Goal: Task Accomplishment & Management: Manage account settings

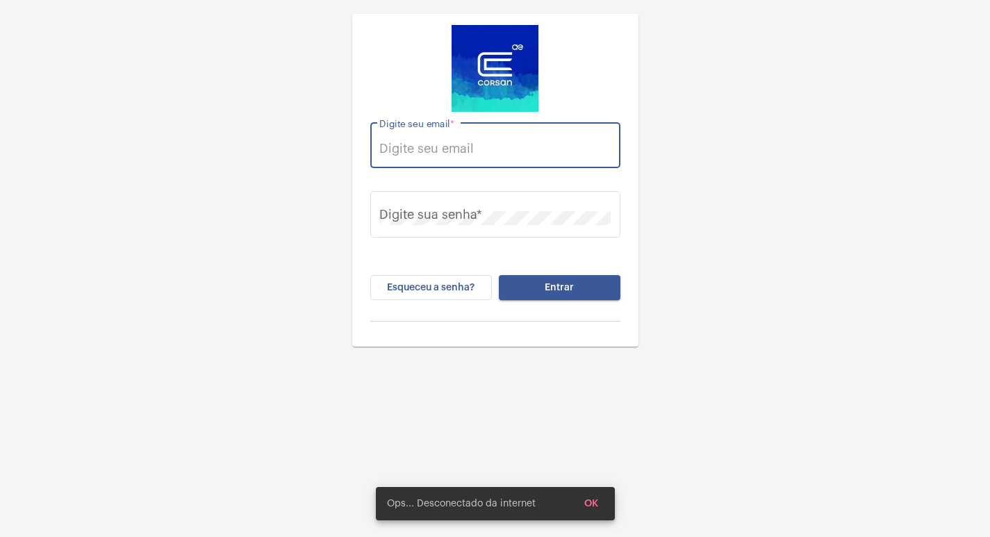
click at [524, 149] on input "Digite seu email *" at bounding box center [494, 149] width 231 height 14
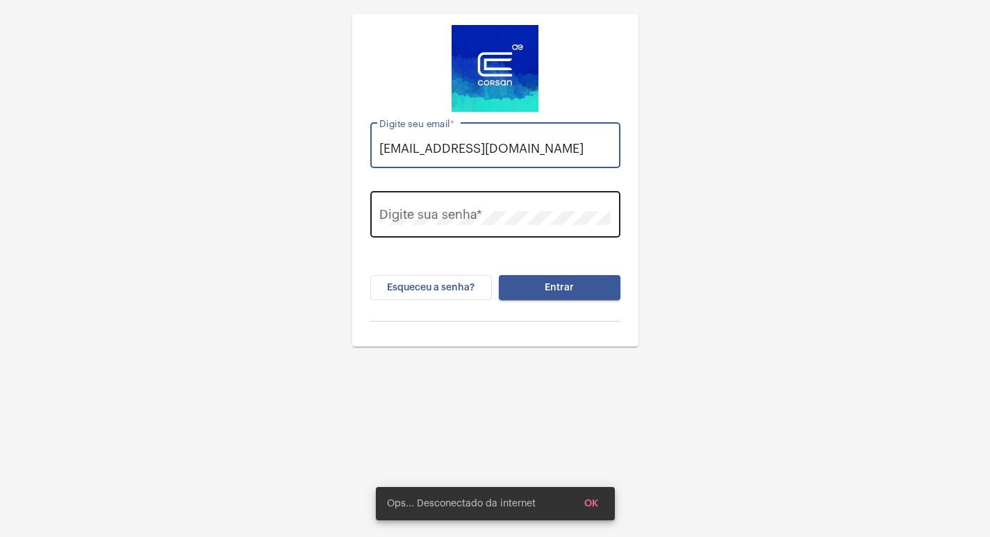
type input "[EMAIL_ADDRESS][DOMAIN_NAME]"
click at [529, 237] on div "Digite sua senha *" at bounding box center [494, 212] width 231 height 49
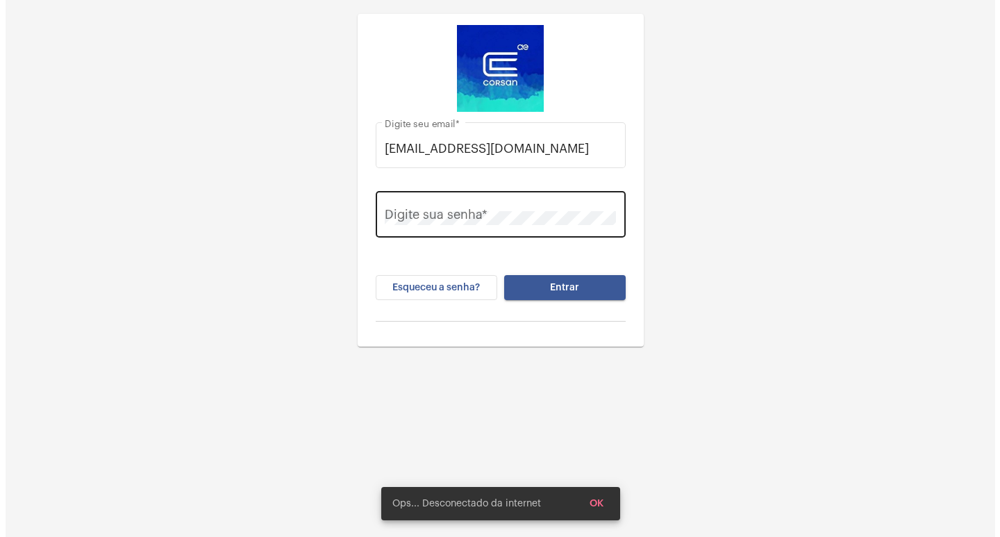
scroll to position [0, 0]
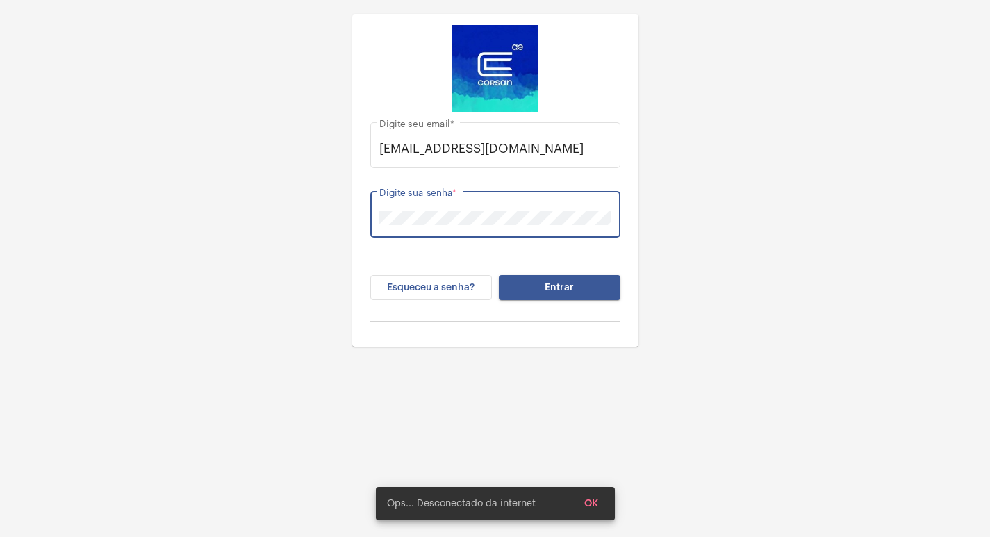
click at [499, 275] on button "Entrar" at bounding box center [560, 287] width 122 height 25
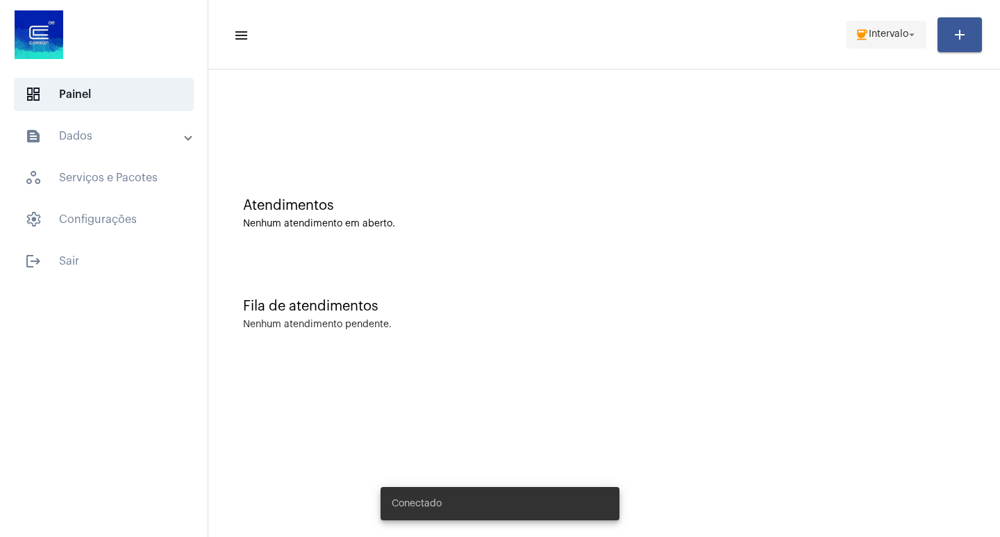
click at [873, 48] on button "coffee Intervalo arrow_drop_down" at bounding box center [887, 35] width 80 height 28
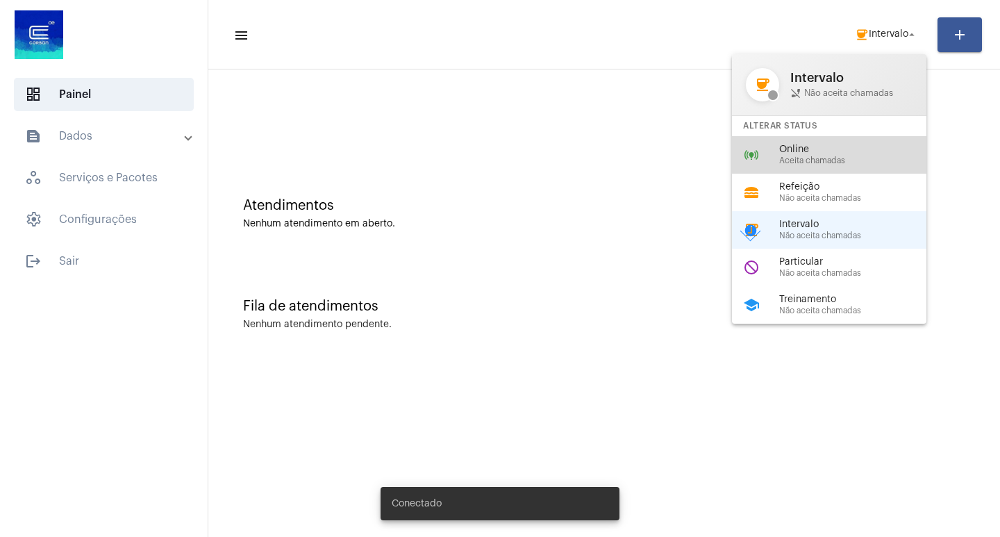
click at [799, 165] on div "online_prediction Online Aceita chamadas" at bounding box center [840, 155] width 217 height 38
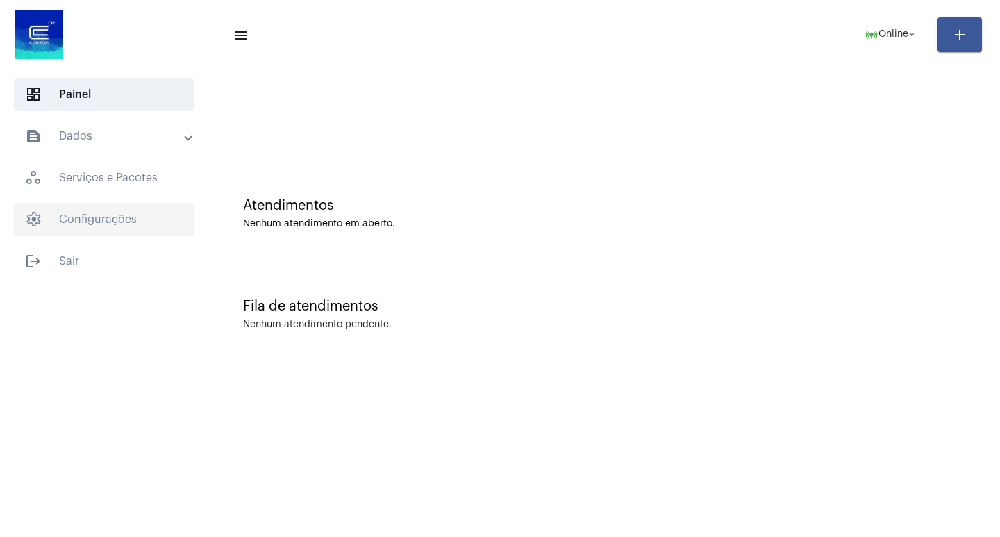
click at [105, 222] on span "settings Configurações" at bounding box center [104, 219] width 180 height 33
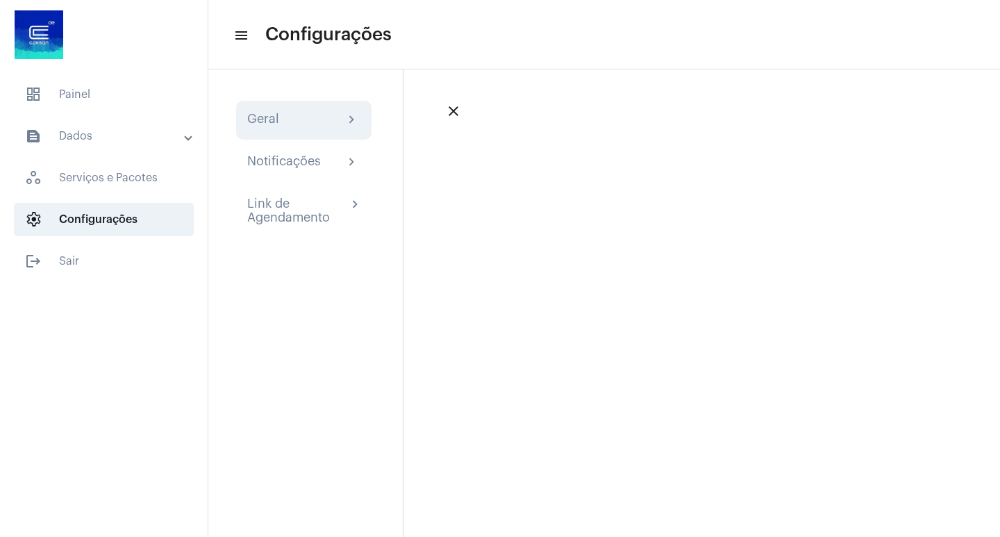
click at [293, 117] on div "Geral chevron_right" at bounding box center [303, 120] width 113 height 17
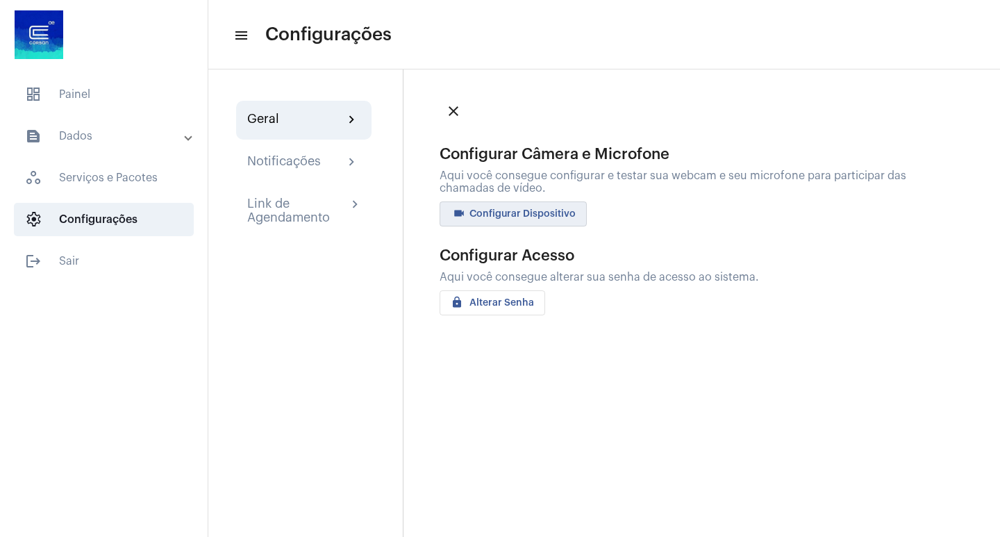
click at [564, 210] on span "videocam Configurar Dispositivo" at bounding box center [513, 214] width 125 height 10
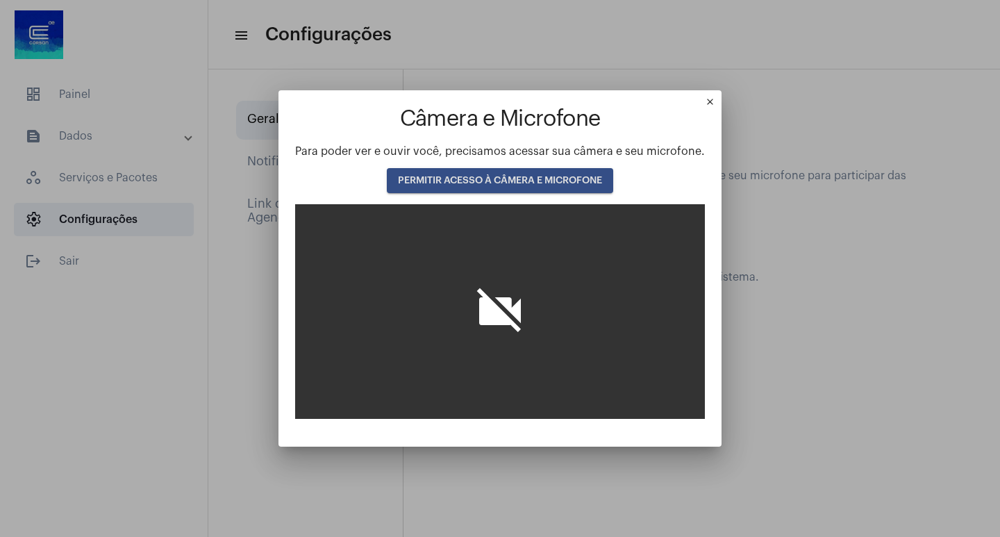
click at [532, 172] on button "PERMITIR ACESSO À CÂMERA E MICROFONE" at bounding box center [500, 180] width 226 height 25
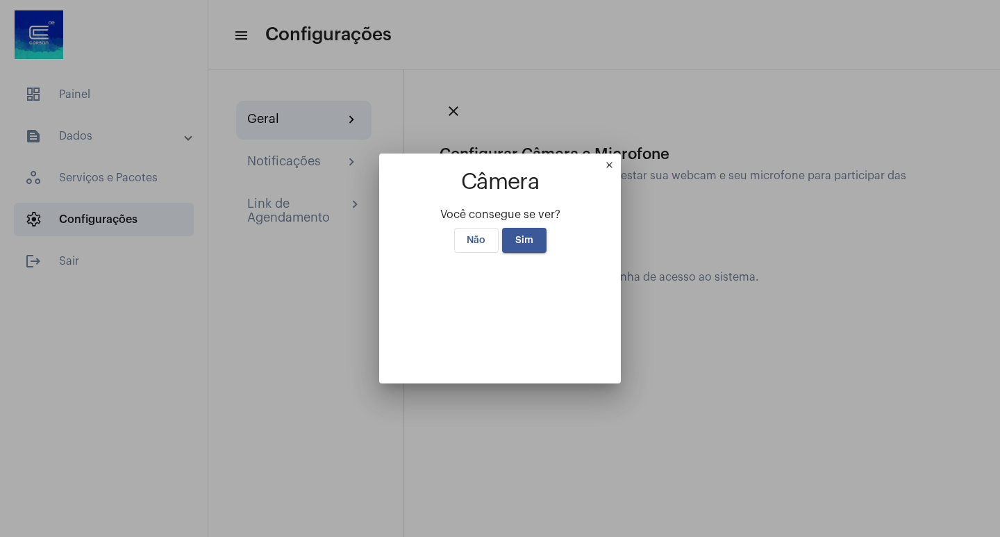
click at [530, 228] on button "Sim" at bounding box center [524, 240] width 44 height 25
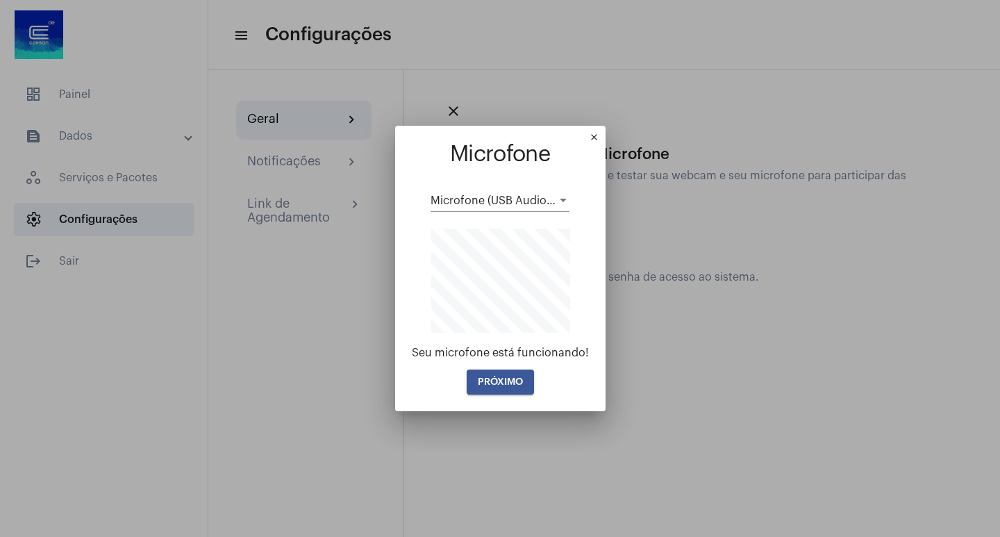
click at [495, 383] on span "PRÓXIMO" at bounding box center [500, 382] width 45 height 10
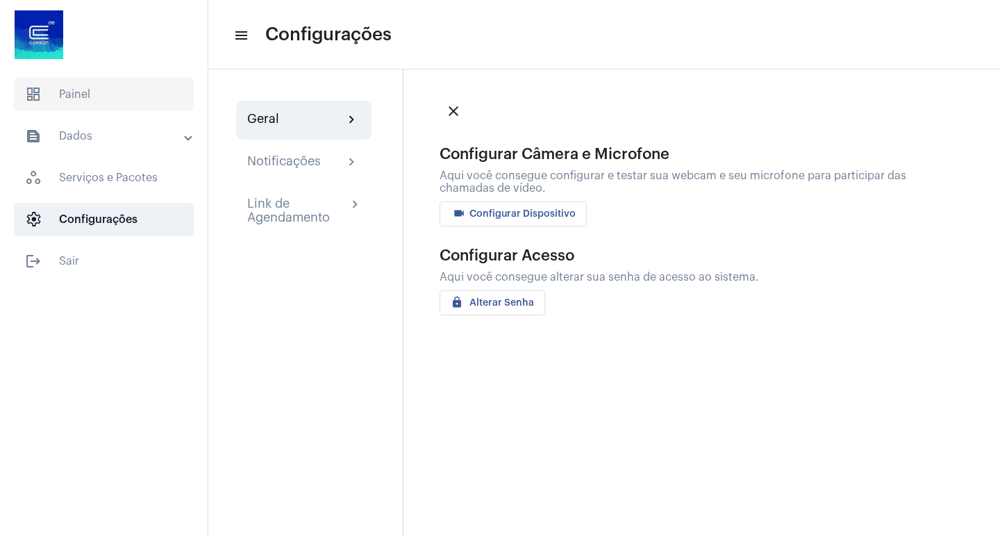
click at [88, 103] on span "dashboard Painel" at bounding box center [104, 94] width 180 height 33
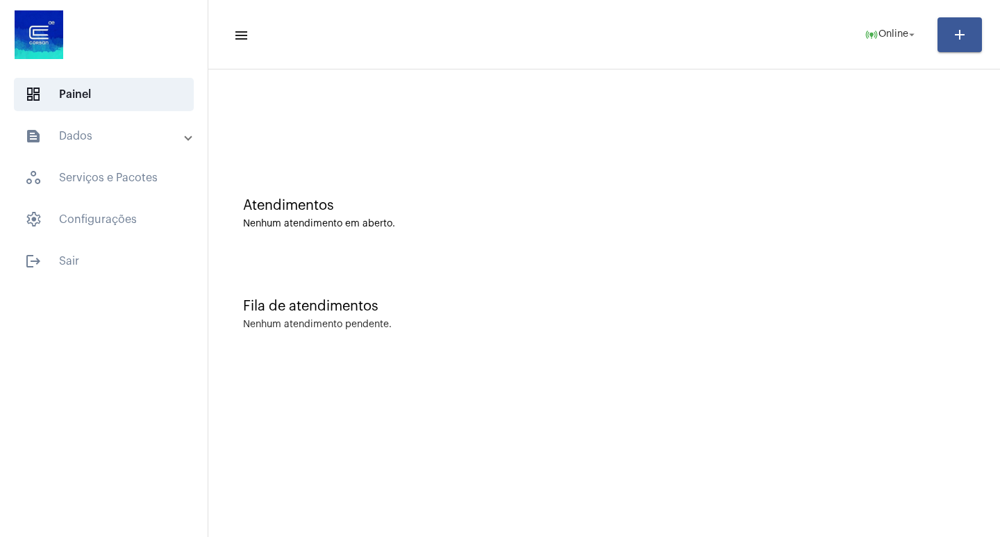
click at [92, 127] on mat-expansion-panel-header "text_snippet_outlined Dados" at bounding box center [107, 135] width 199 height 33
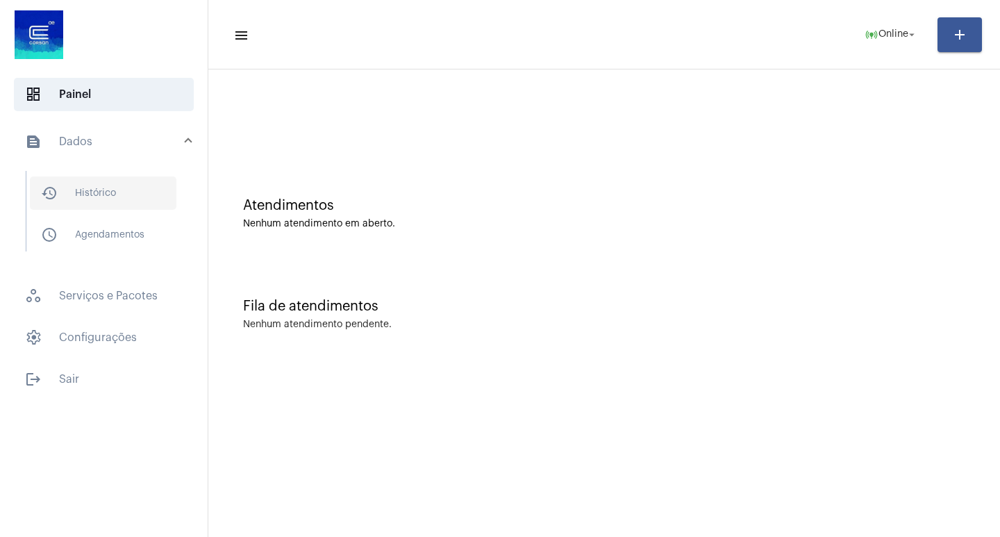
click at [132, 182] on span "history_outlined Histórico" at bounding box center [103, 192] width 147 height 33
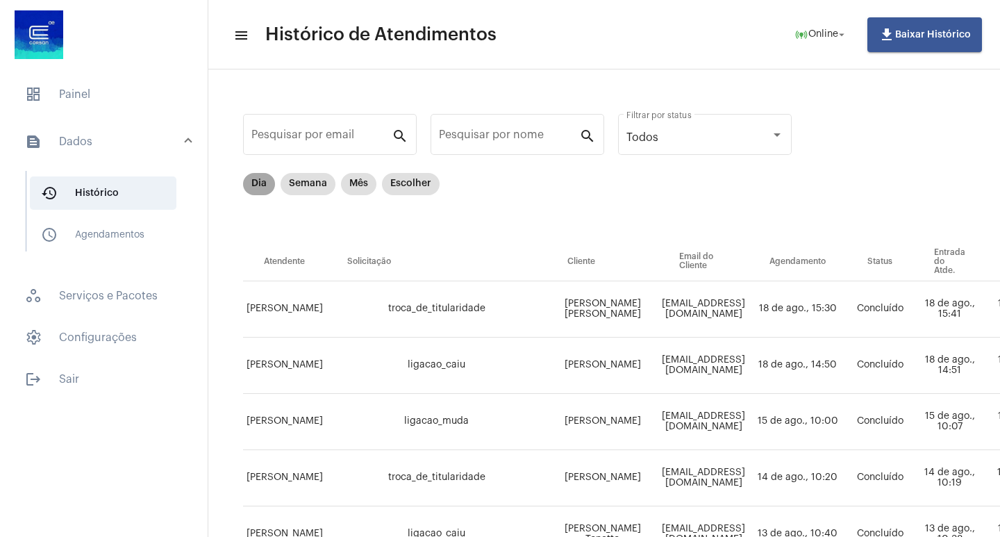
click at [254, 188] on mat-chip "Dia" at bounding box center [259, 184] width 32 height 22
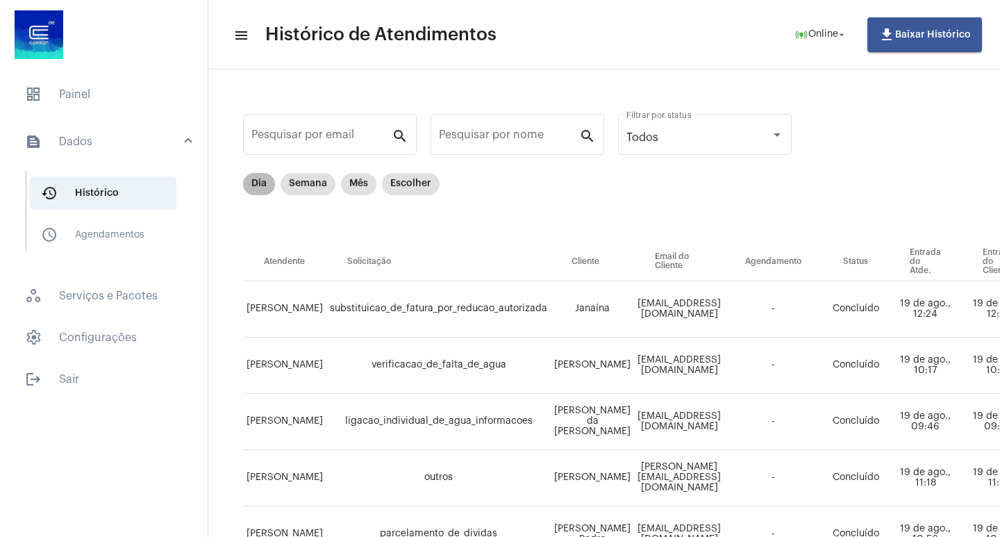
click at [252, 188] on mat-chip "Dia" at bounding box center [259, 184] width 32 height 22
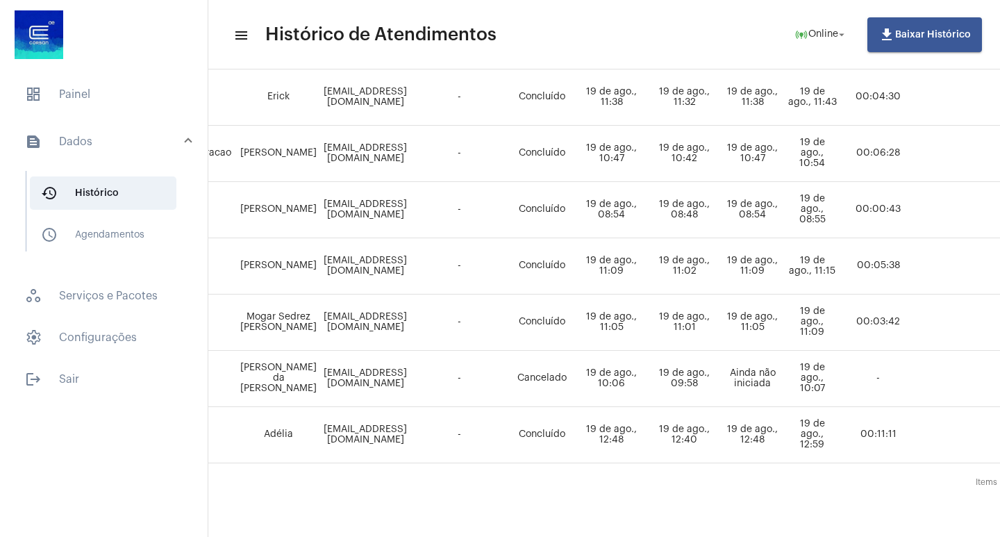
scroll to position [560, 0]
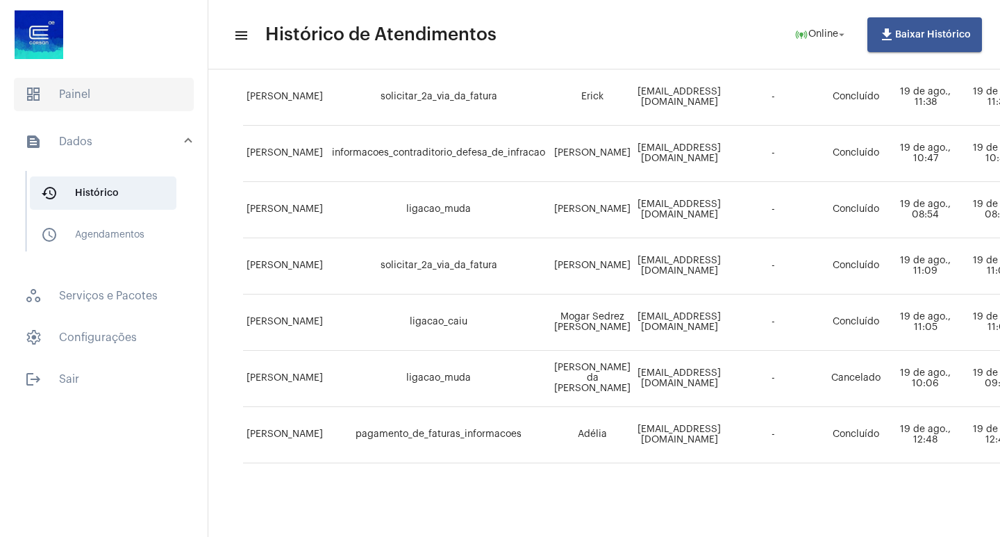
click at [81, 88] on span "dashboard Painel" at bounding box center [104, 94] width 180 height 33
